Goal: Transaction & Acquisition: Register for event/course

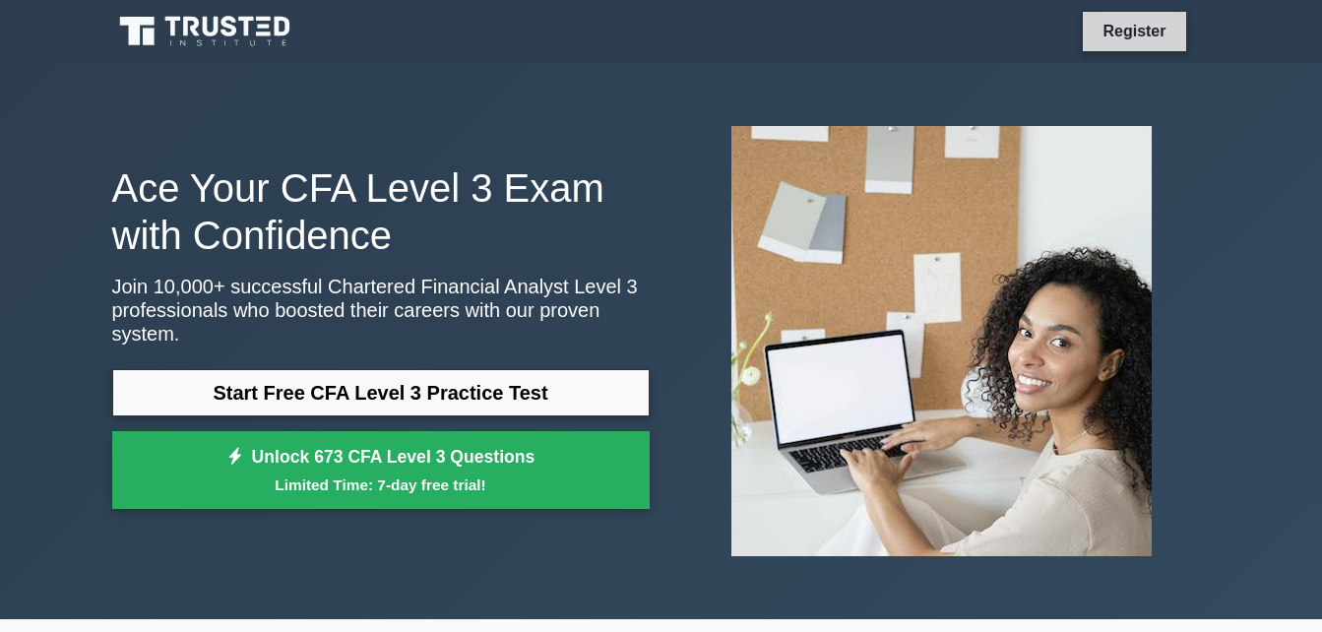
click at [1134, 35] on link "Register" at bounding box center [1134, 31] width 87 height 25
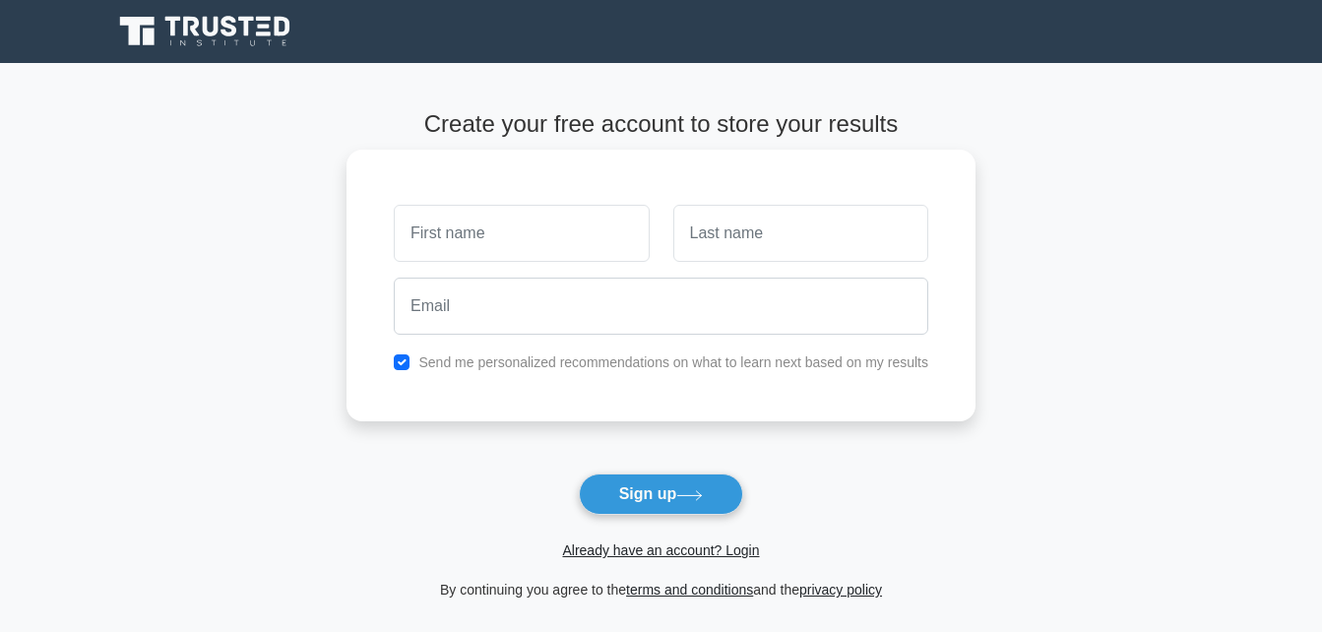
click at [556, 220] on input "text" at bounding box center [521, 233] width 255 height 57
type input "Moeketsi Jeremiah"
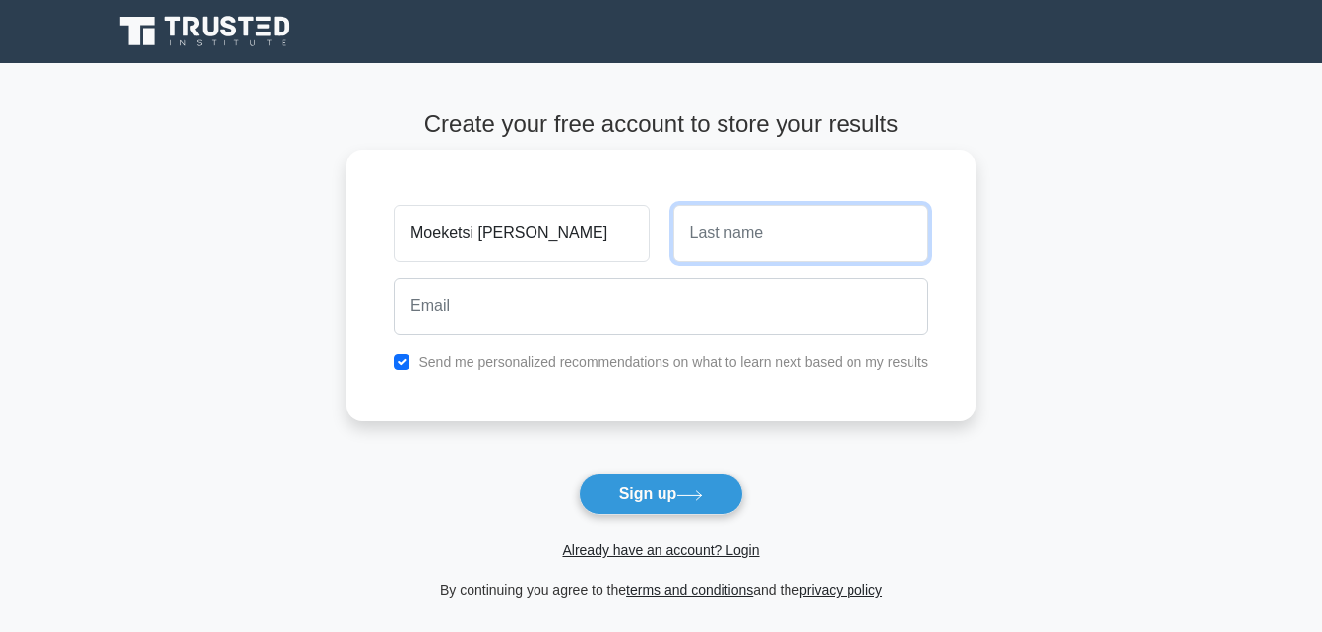
type input "Makone"
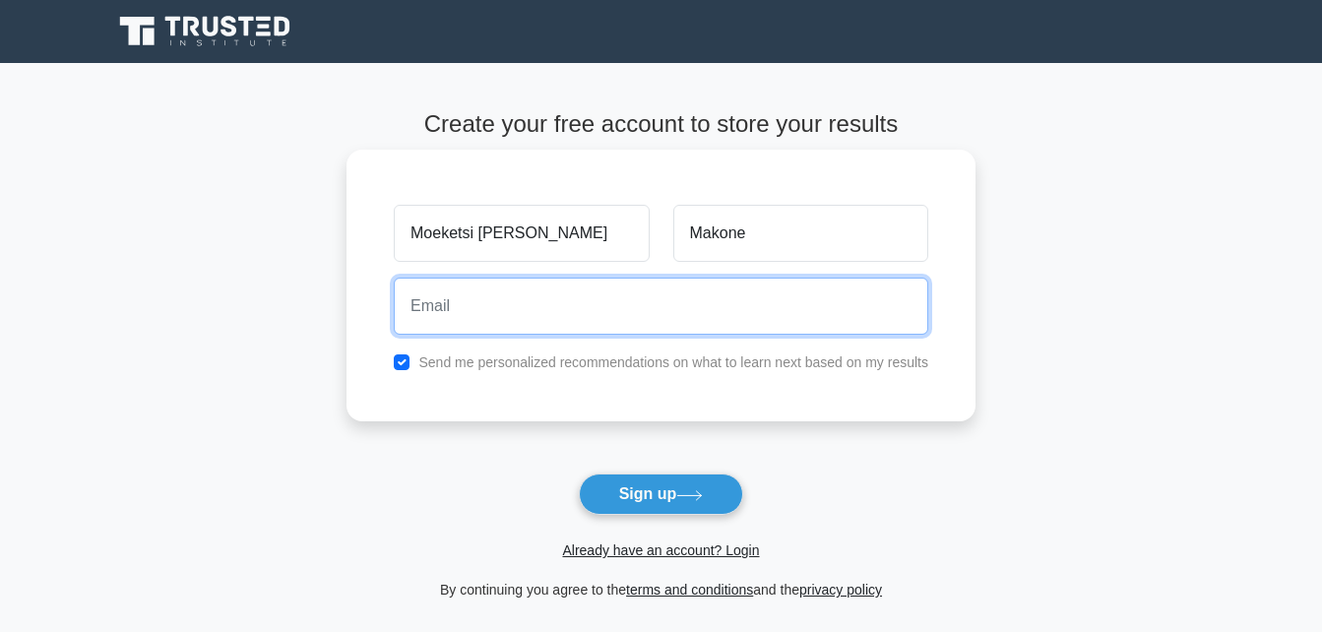
type input "moeketsijeremiahmakone@gmail.com"
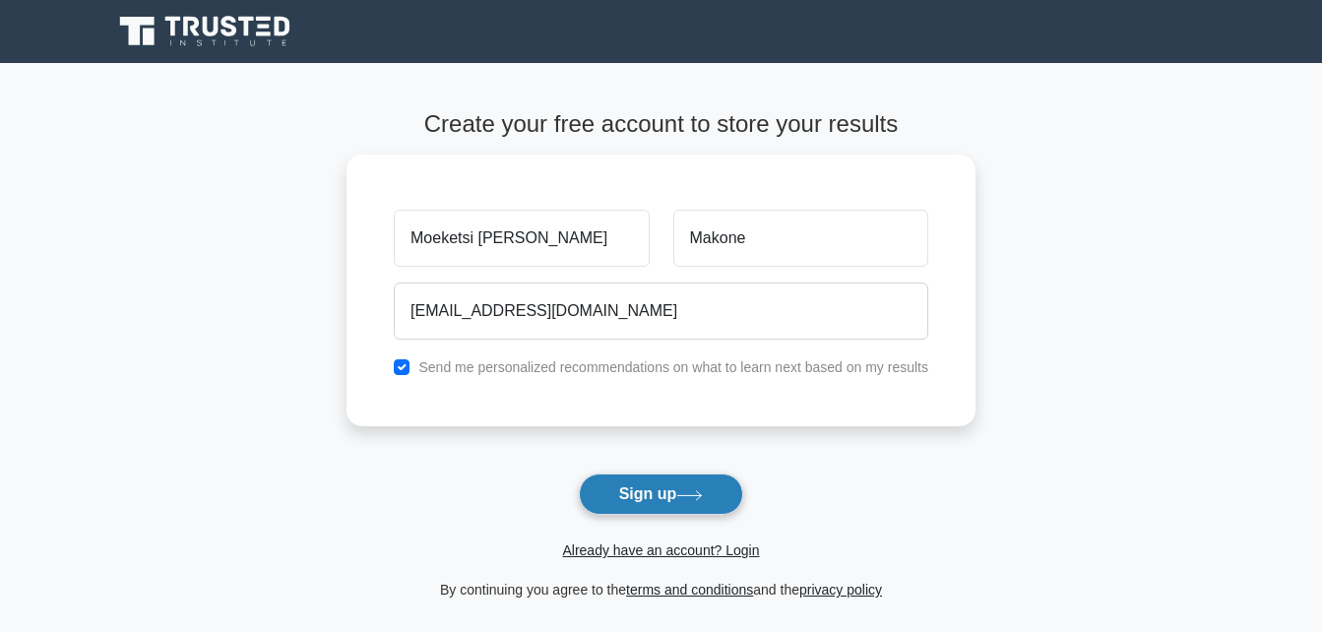
click at [672, 497] on button "Sign up" at bounding box center [661, 494] width 165 height 41
